Goal: Task Accomplishment & Management: Complete application form

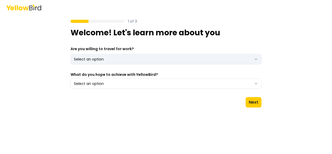
click at [258, 58] on html "1 of 3 Welcome! Let's learn more about you Are you willing to travel for work? …" at bounding box center [166, 77] width 332 height 154
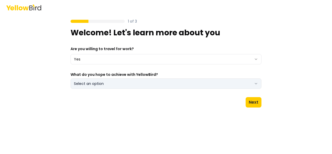
click at [257, 83] on icon "button" at bounding box center [256, 84] width 4 height 4
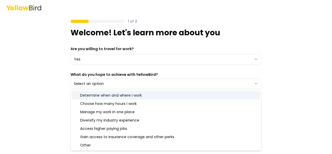
click at [140, 95] on div "Determine when and where I work" at bounding box center [166, 95] width 189 height 8
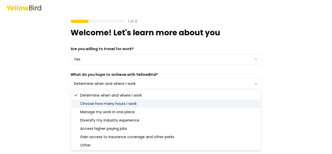
click at [135, 102] on div "Choose how many hours I work" at bounding box center [166, 103] width 189 height 8
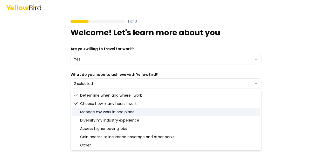
click at [127, 112] on div "Manage my work in one place" at bounding box center [166, 112] width 189 height 8
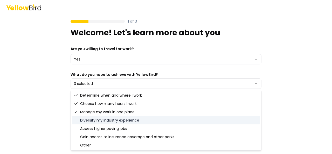
click at [125, 118] on div "Diversify my industry experience" at bounding box center [166, 120] width 189 height 8
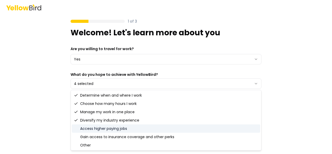
click at [120, 130] on div "Access higher paying jobs" at bounding box center [166, 128] width 189 height 8
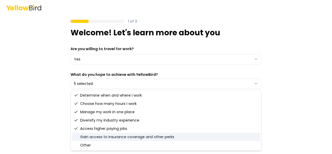
click at [120, 136] on div "Gain access to insurance coverage and other perks" at bounding box center [166, 137] width 189 height 8
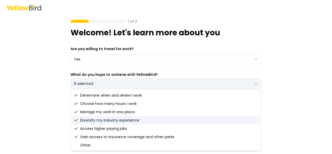
click at [260, 83] on button "6 selected" at bounding box center [166, 83] width 191 height 10
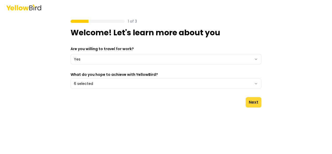
click at [251, 101] on button "Next" at bounding box center [254, 102] width 16 height 10
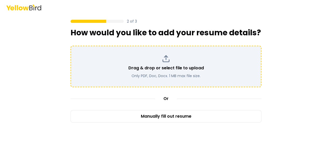
click at [166, 66] on p "Drag & drop or select file to upload" at bounding box center [167, 68] width 76 height 6
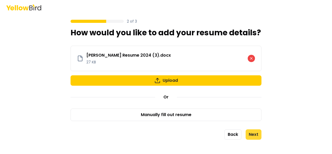
click at [253, 134] on button "Next" at bounding box center [254, 134] width 16 height 10
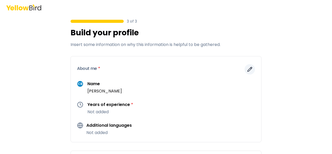
click at [250, 69] on icon "button" at bounding box center [250, 69] width 5 height 5
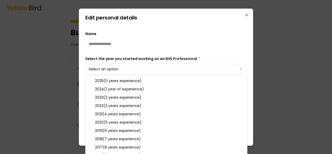
click at [240, 68] on body "**********" at bounding box center [166, 77] width 332 height 154
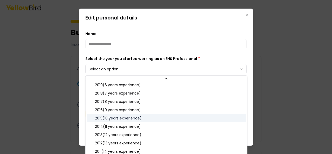
scroll to position [78, 0]
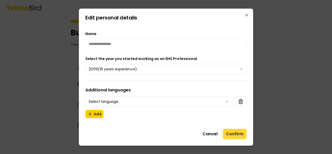
click at [237, 134] on button "Confirm" at bounding box center [235, 134] width 24 height 10
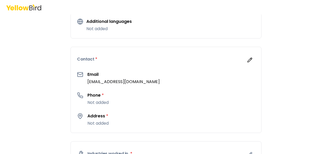
scroll to position [130, 0]
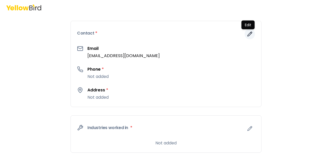
click at [250, 35] on icon "button" at bounding box center [250, 33] width 5 height 5
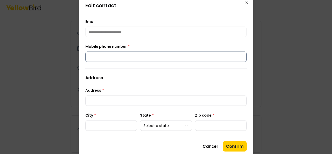
click at [114, 57] on input "Mobile phone number *" at bounding box center [166, 56] width 162 height 10
type input "**********"
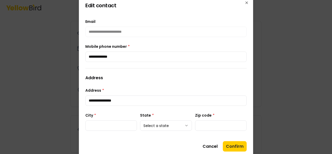
type input "******"
type input "*****"
type input "**********"
click at [240, 144] on button "Confirm" at bounding box center [235, 146] width 24 height 10
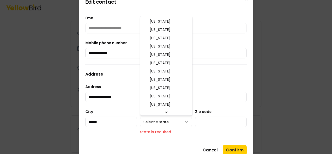
click at [188, 121] on body "**********" at bounding box center [166, 77] width 332 height 154
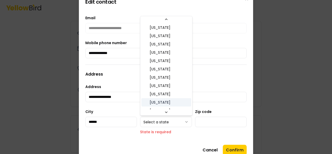
scroll to position [8, 0]
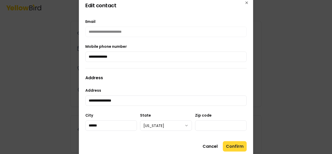
click at [232, 144] on button "Confirm" at bounding box center [235, 146] width 24 height 10
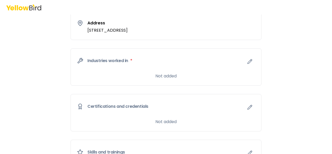
scroll to position [208, 0]
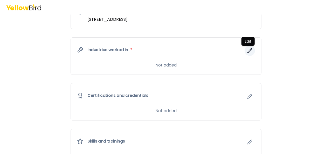
click at [248, 53] on button "button" at bounding box center [250, 50] width 10 height 10
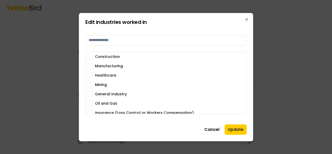
click at [104, 56] on label "Construction" at bounding box center [107, 57] width 25 height 4
click at [93, 56] on button "Construction" at bounding box center [90, 56] width 5 height 5
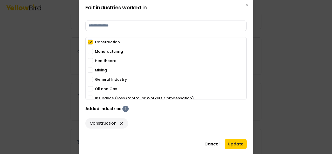
click at [91, 89] on button "Oil and Gas" at bounding box center [90, 88] width 5 height 5
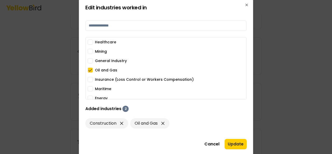
scroll to position [26, 0]
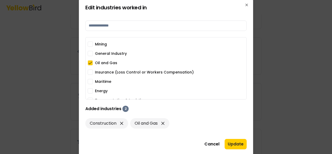
click at [90, 81] on button "Maritime" at bounding box center [90, 81] width 5 height 5
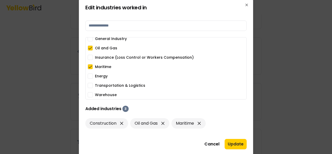
click at [91, 85] on button "Transportation & Logistics" at bounding box center [90, 85] width 5 height 5
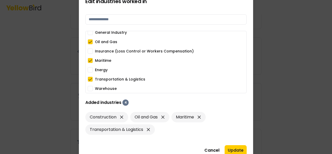
click at [90, 31] on button "General Industry" at bounding box center [90, 32] width 5 height 5
click at [242, 148] on button "Update" at bounding box center [236, 150] width 22 height 10
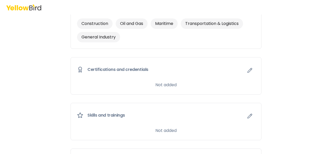
scroll to position [260, 0]
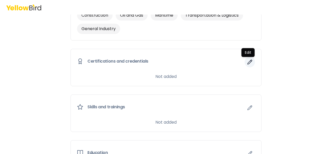
click at [248, 62] on icon "button" at bounding box center [250, 61] width 5 height 5
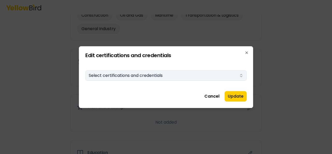
click at [240, 75] on icon "button" at bounding box center [241, 75] width 4 height 4
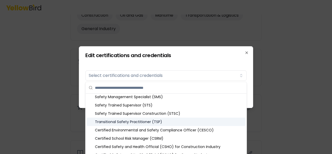
scroll to position [78, 0]
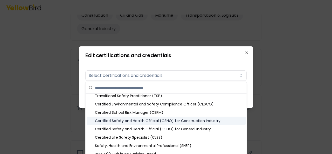
click at [164, 122] on div "Certified Safety and Health Official (CSHO) for Construction Industry" at bounding box center [166, 121] width 159 height 8
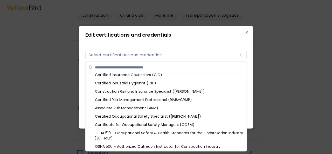
scroll to position [208, 0]
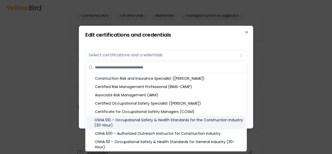
click at [144, 120] on div "OSHA 510 – Occupational Safety & Health Standards for the Construction Industry…" at bounding box center [166, 123] width 159 height 14
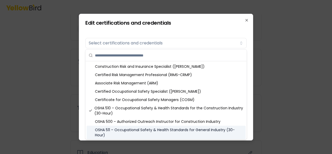
click at [144, 130] on div "OSHA 511 – Occupational Safety & Health Standards for General Industry (30-Hour)" at bounding box center [166, 133] width 159 height 14
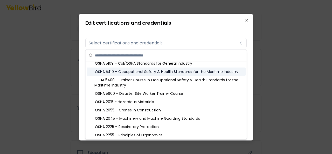
scroll to position [312, 0]
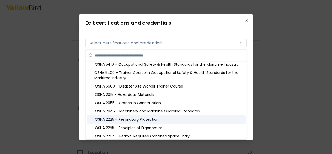
click at [129, 119] on div "OSHA 2225 – Respiratory Protection" at bounding box center [166, 119] width 159 height 8
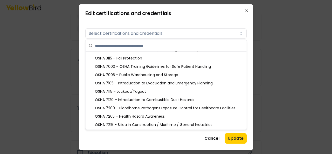
scroll to position [416, 0]
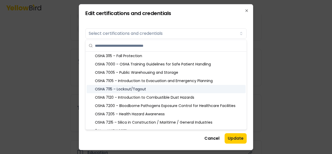
click at [142, 88] on div "OSHA 7115 – Lockout/Tagout" at bounding box center [166, 89] width 159 height 8
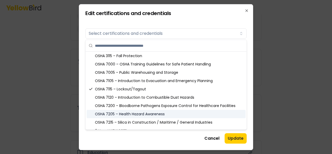
click at [166, 113] on div "OSHA 7205 – Health Hazard Awareness" at bounding box center [166, 114] width 159 height 8
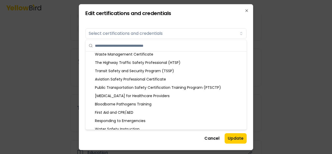
scroll to position [646, 0]
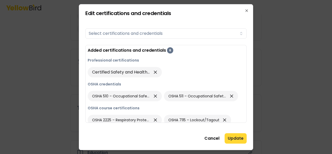
click at [239, 136] on button "Update" at bounding box center [236, 138] width 22 height 10
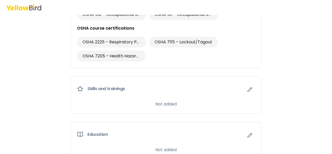
scroll to position [364, 0]
click at [248, 86] on icon "button" at bounding box center [250, 88] width 5 height 5
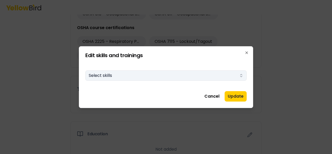
click at [240, 74] on icon "button" at bounding box center [241, 75] width 4 height 4
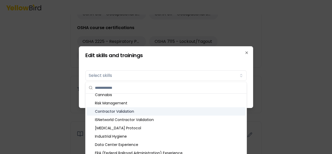
scroll to position [52, 0]
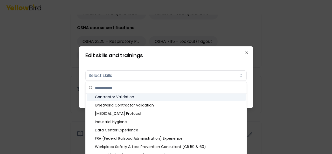
click at [143, 97] on div "Contractor Validation" at bounding box center [166, 97] width 159 height 8
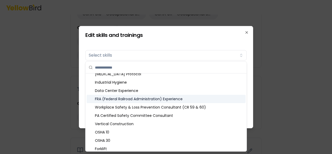
scroll to position [78, 0]
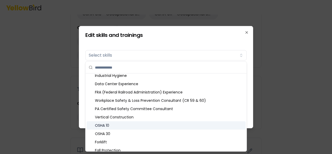
drag, startPoint x: 102, startPoint y: 125, endPoint x: 104, endPoint y: 132, distance: 6.8
click at [102, 126] on div "OSHA 10" at bounding box center [166, 125] width 159 height 8
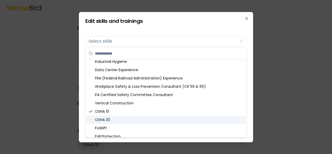
click at [112, 118] on div "OSHA 30" at bounding box center [166, 120] width 159 height 8
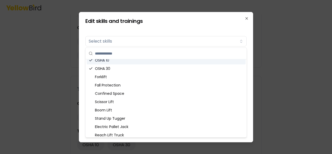
scroll to position [130, 0]
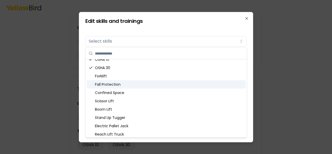
click at [123, 84] on div "Fall Protection" at bounding box center [166, 84] width 159 height 8
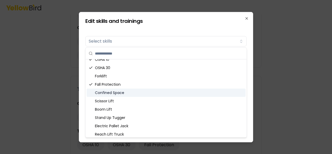
click at [122, 91] on div "Confined Space" at bounding box center [166, 93] width 159 height 8
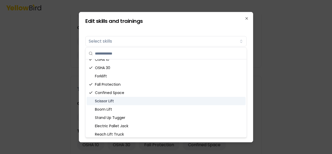
click at [134, 102] on div "Scissor Lift" at bounding box center [166, 101] width 159 height 8
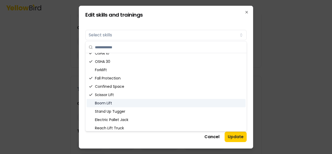
click at [139, 102] on div "Boom Lift" at bounding box center [166, 103] width 159 height 8
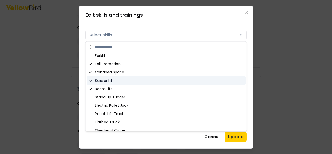
scroll to position [156, 0]
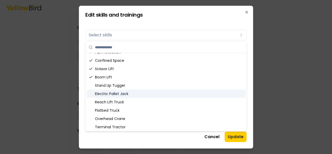
click at [143, 96] on div "Electric Pallet Jack" at bounding box center [166, 94] width 159 height 8
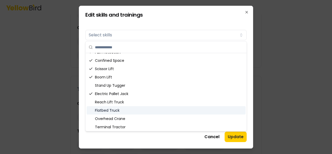
click at [135, 110] on div "Flatbed Truck" at bounding box center [166, 110] width 159 height 8
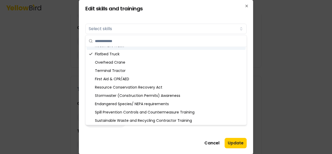
scroll to position [208, 0]
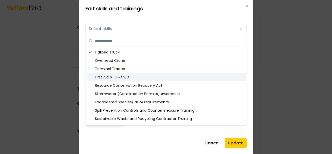
click at [144, 79] on div "First Aid & CPR/AED" at bounding box center [166, 77] width 159 height 8
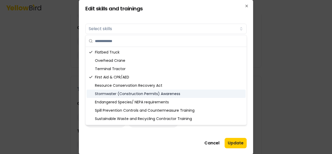
click at [185, 92] on div "Stormwater (Construction Permits) Awareness" at bounding box center [166, 94] width 159 height 8
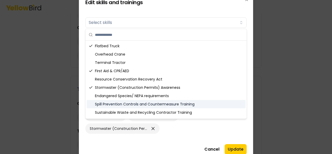
click at [206, 104] on div "Spill Prevention Controls and Countermeasure Training" at bounding box center [166, 104] width 159 height 8
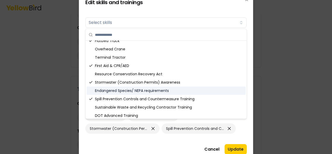
scroll to position [215, 0]
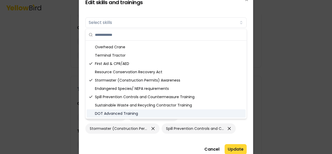
click at [237, 145] on button "Update" at bounding box center [236, 149] width 22 height 10
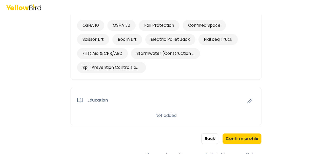
scroll to position [484, 0]
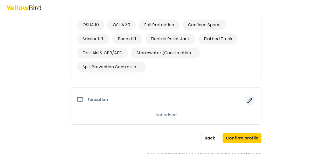
click at [249, 98] on icon "button" at bounding box center [250, 100] width 4 height 4
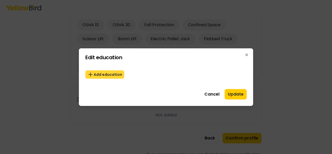
click at [88, 73] on icon "button" at bounding box center [91, 74] width 6 height 6
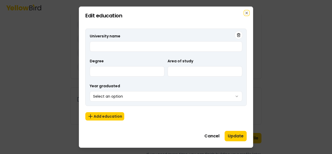
click at [247, 12] on icon "button" at bounding box center [247, 13] width 4 height 4
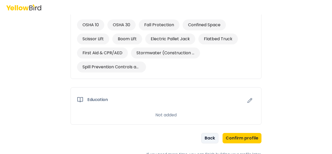
click at [215, 136] on button "Back" at bounding box center [210, 138] width 17 height 10
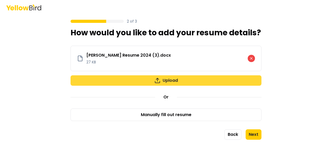
click at [177, 77] on button "Upload" at bounding box center [166, 80] width 191 height 10
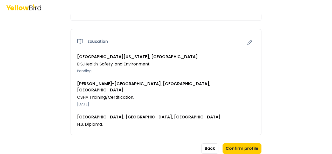
scroll to position [464, 0]
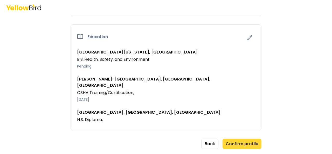
click at [245, 139] on button "Confirm profile" at bounding box center [242, 144] width 39 height 10
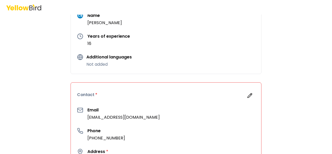
scroll to position [130, 0]
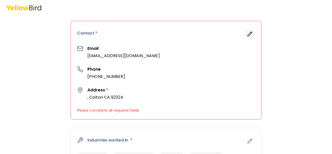
click at [251, 30] on button "button" at bounding box center [250, 34] width 10 height 10
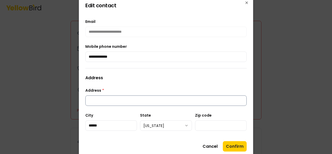
click at [117, 98] on input "Address *" at bounding box center [166, 100] width 162 height 10
type input "**********"
click at [234, 146] on button "Confirm" at bounding box center [235, 146] width 24 height 10
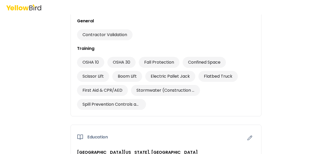
scroll to position [478, 0]
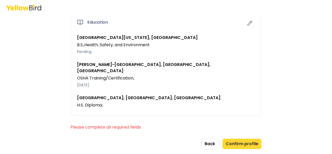
click at [244, 139] on button "Confirm profile" at bounding box center [242, 144] width 39 height 10
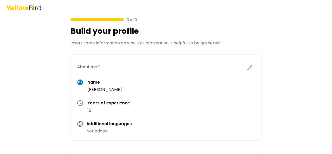
scroll to position [0, 0]
